Goal: Task Accomplishment & Management: Use online tool/utility

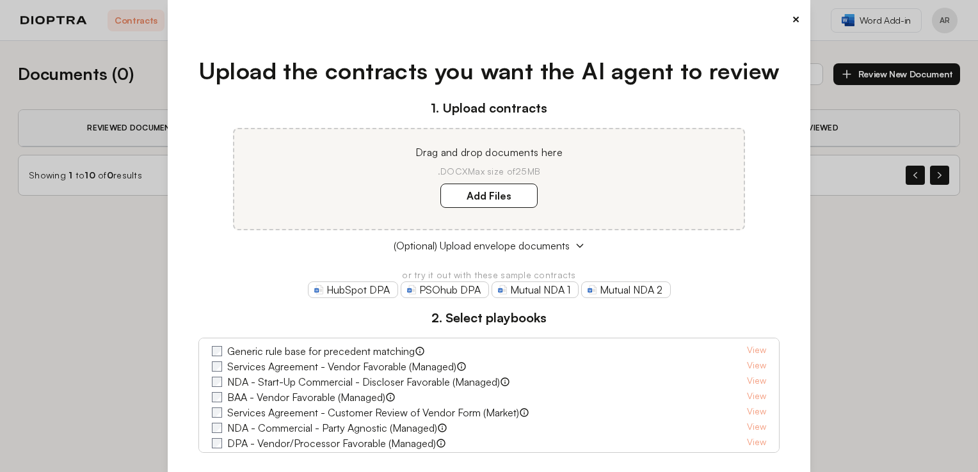
click at [90, 142] on div "× Upload the contracts you want the AI agent to review 1. Upload contracts Drag…" at bounding box center [489, 236] width 978 height 472
